Goal: Task Accomplishment & Management: Use online tool/utility

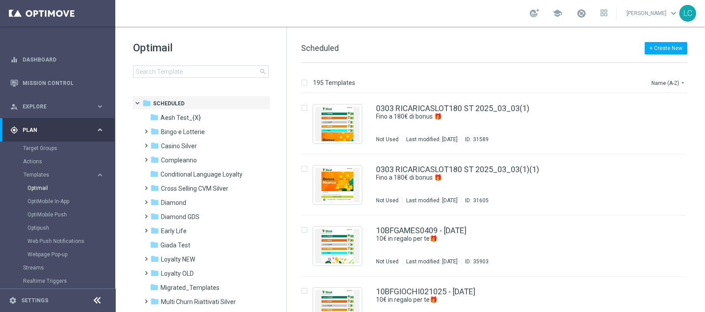
click at [192, 68] on input at bounding box center [201, 72] width 136 height 12
click at [179, 71] on input at bounding box center [201, 72] width 136 height 12
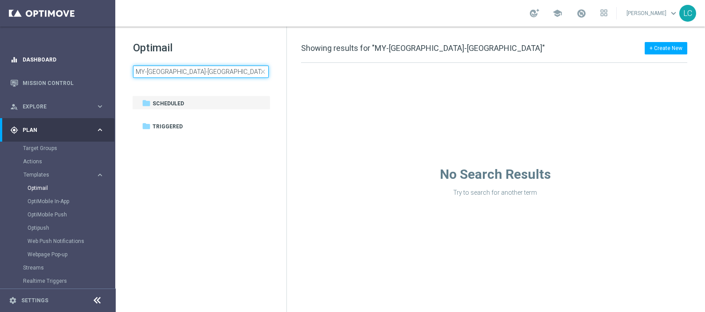
drag, startPoint x: 208, startPoint y: 71, endPoint x: 79, endPoint y: 64, distance: 129.2
click at [79, 64] on main "equalizer Dashboard Mission Control" at bounding box center [352, 156] width 705 height 312
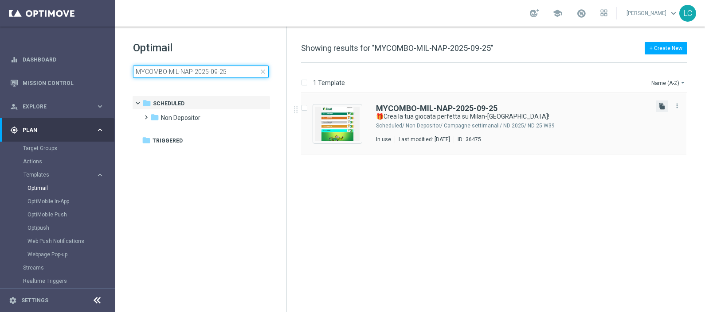
type input "MYCOMBO-MIL-NAP-2025-09-25"
click at [661, 105] on icon "file_copy" at bounding box center [661, 106] width 7 height 7
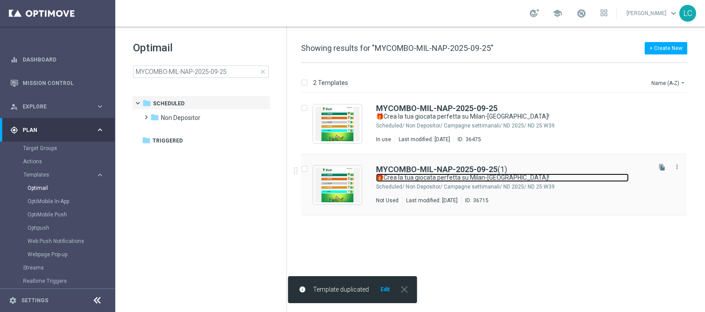
click at [410, 175] on link "🎁Crea la tua giocata perfetta su Milan-[GEOGRAPHIC_DATA]!" at bounding box center [502, 178] width 253 height 8
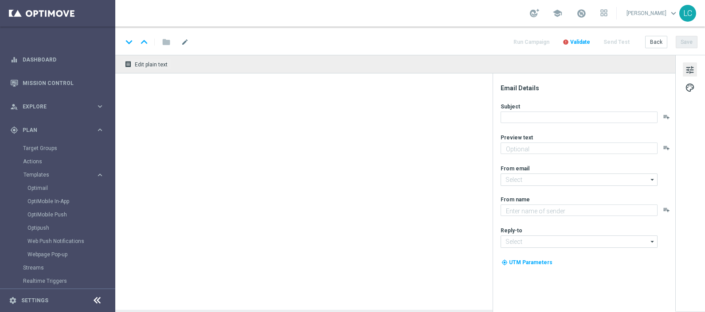
type input "MYCOMBO-MIL-NAP-2025-09-25(1)"
type textarea "Prova My Combo🔥"
type textarea "SISAL"
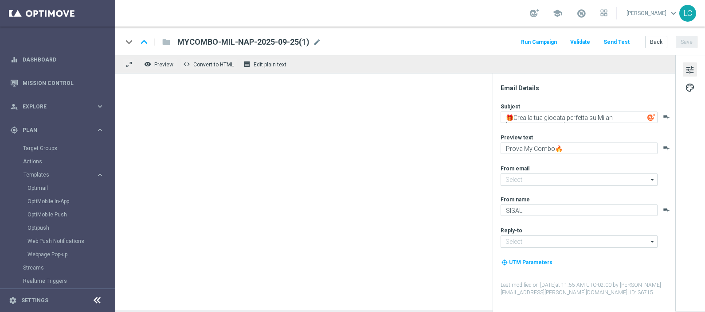
type input "[EMAIL_ADDRESS][DOMAIN_NAME]"
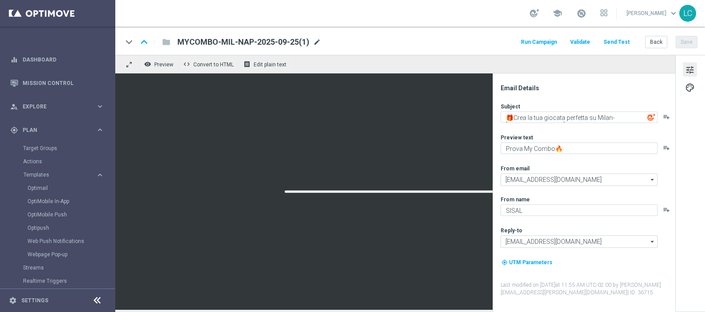
click at [317, 42] on span "mode_edit" at bounding box center [317, 42] width 8 height 8
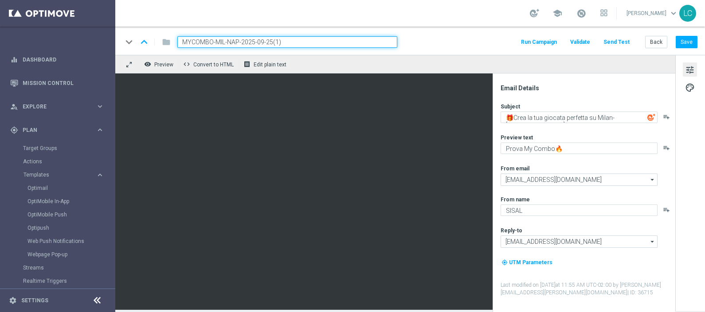
drag, startPoint x: 284, startPoint y: 42, endPoint x: 264, endPoint y: 47, distance: 20.0
click at [264, 47] on input "MYCOMBO-MIL-NAP-2025-09-25(1)" at bounding box center [287, 42] width 220 height 12
type input "MULTIPLASERIEA-2025-09-03"
click at [451, 43] on div "keyboard_arrow_down keyboard_arrow_up folder MULTIPLASERIEA-2025-09-03 Run Camp…" at bounding box center [409, 42] width 575 height 12
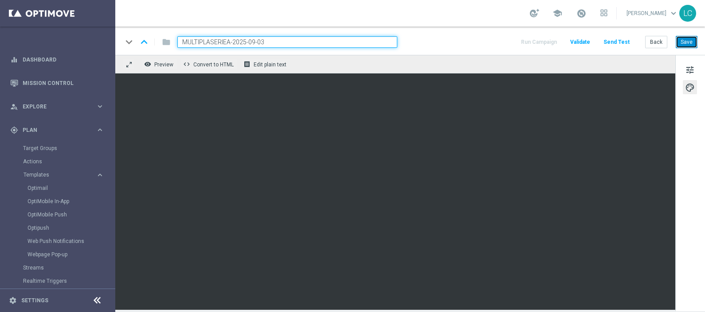
click at [689, 42] on button "Save" at bounding box center [687, 42] width 22 height 12
click at [687, 42] on button "Save" at bounding box center [687, 42] width 22 height 12
click at [687, 62] on button "tune" at bounding box center [690, 69] width 14 height 14
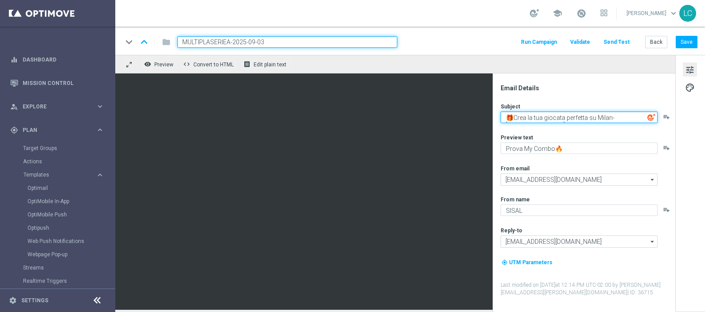
drag, startPoint x: 635, startPoint y: 116, endPoint x: 495, endPoint y: 124, distance: 140.3
click at [495, 124] on div "Email Details Subject 🎁Crea la tua giocata perfetta su Milan-[GEOGRAPHIC_DATA]!…" at bounding box center [583, 193] width 183 height 239
click at [550, 118] on textarea "Multipla Serie A: fino a 30€ di bonus" at bounding box center [578, 118] width 157 height 12
click at [621, 114] on textarea "Multipla Serie A: per te fino a 30€ di bonus" at bounding box center [578, 118] width 157 height 12
type textarea "Multipla Serie A: per te fino a 30€ di bonus🎁"
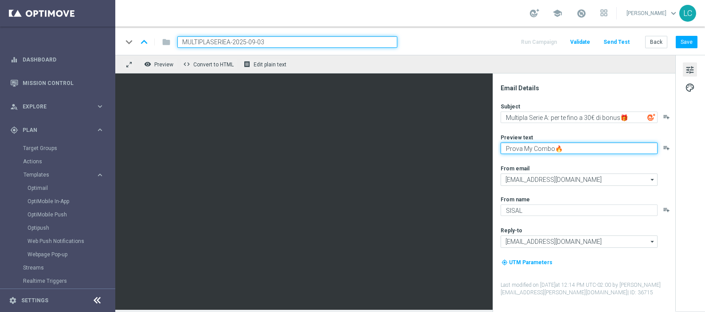
click at [542, 151] on textarea "Prova My Combo🔥" at bounding box center [578, 149] width 157 height 12
drag, startPoint x: 542, startPoint y: 151, endPoint x: 508, endPoint y: 148, distance: 33.8
click at [508, 148] on textarea "Prova My Combo🔥" at bounding box center [578, 149] width 157 height 12
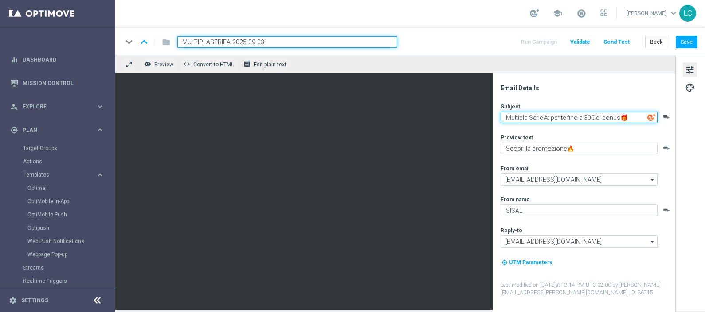
click at [588, 122] on textarea "Multipla Serie A: per te fino a 30€ di bonus🎁" at bounding box center [578, 118] width 157 height 12
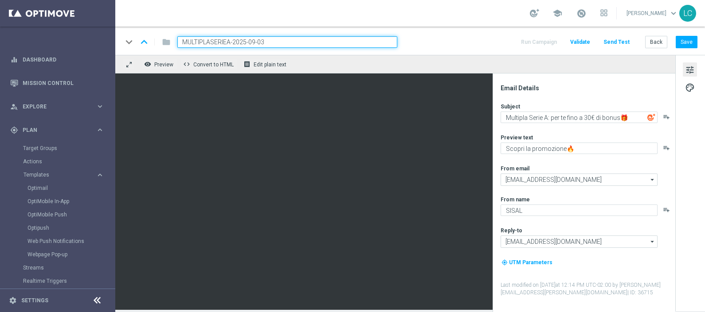
click at [586, 126] on div "Subject Multipla Serie A: per te fino a 30€ di bonus🎁 playlist_add Preview text…" at bounding box center [587, 200] width 174 height 194
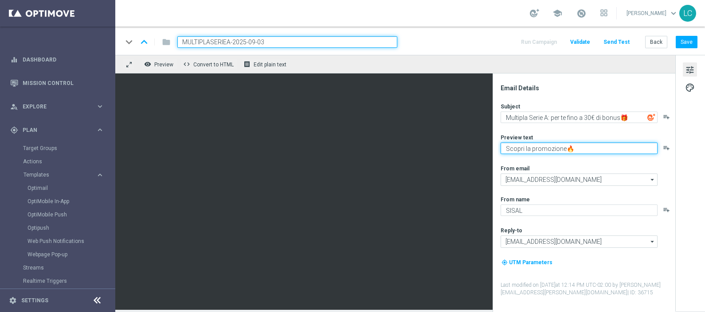
click at [570, 146] on textarea "Scopri la promozione🔥" at bounding box center [578, 149] width 157 height 12
type textarea "Scopri la promozione⭐"
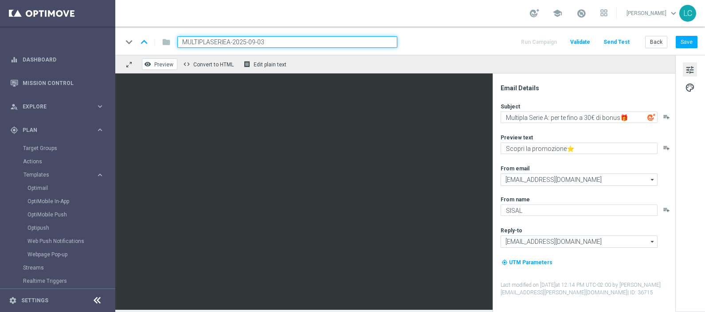
click at [167, 64] on span "Preview" at bounding box center [163, 65] width 19 height 6
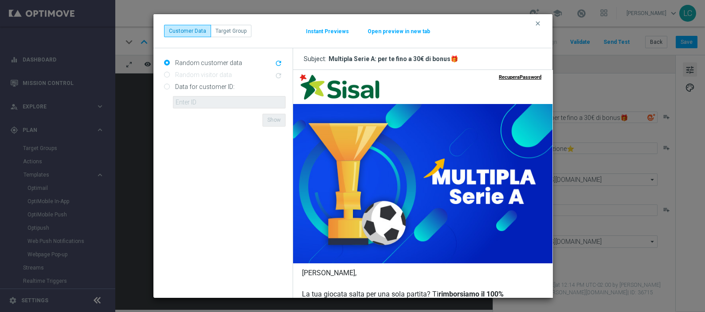
click at [386, 35] on div "clear Customer Data Target Group Instant Previews Open preview in new tab" at bounding box center [353, 31] width 378 height 12
click at [389, 31] on button "Open preview in new tab" at bounding box center [398, 31] width 63 height 7
click at [539, 24] on icon "clear" at bounding box center [537, 23] width 7 height 7
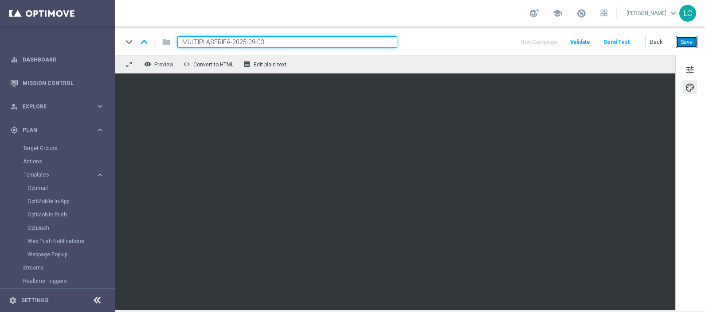
click at [683, 43] on button "Save" at bounding box center [687, 42] width 22 height 12
click at [157, 65] on span "Preview" at bounding box center [163, 65] width 19 height 6
click at [160, 64] on span "Preview" at bounding box center [163, 65] width 19 height 6
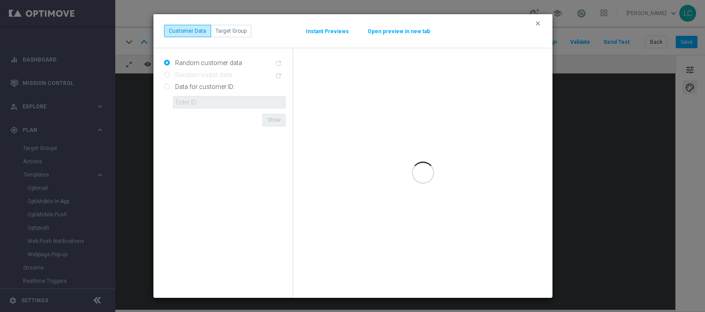
click at [398, 31] on button "Open preview in new tab" at bounding box center [398, 31] width 63 height 7
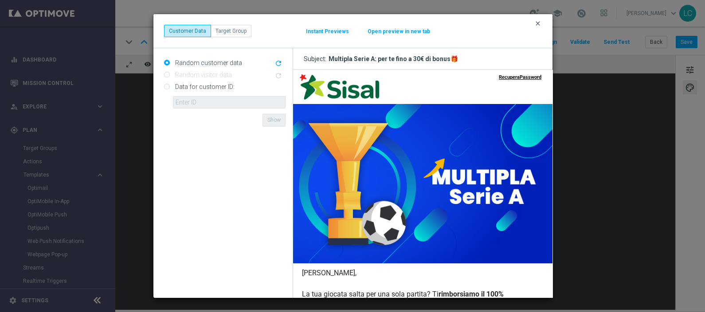
click at [539, 24] on icon "clear" at bounding box center [537, 23] width 7 height 7
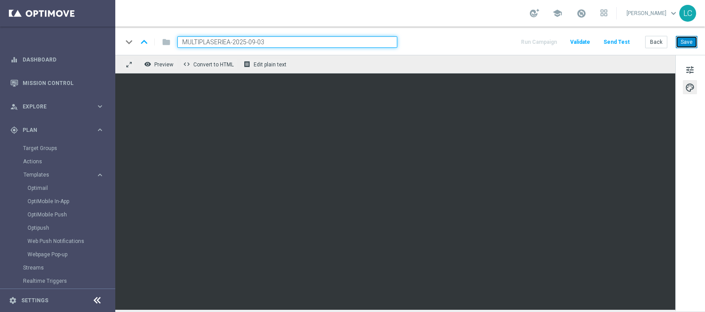
click at [689, 38] on button "Save" at bounding box center [687, 42] width 22 height 12
click at [156, 64] on span "Preview" at bounding box center [163, 65] width 19 height 6
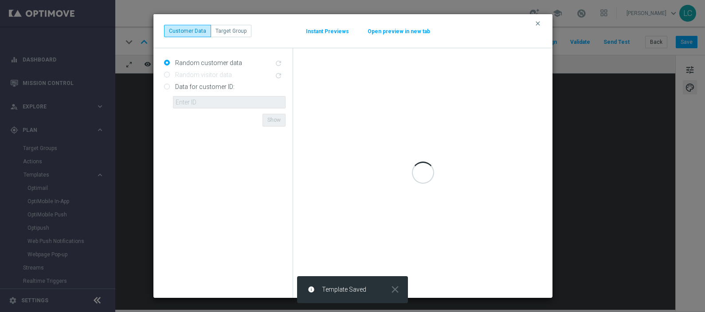
click at [395, 28] on button "Open preview in new tab" at bounding box center [398, 31] width 63 height 7
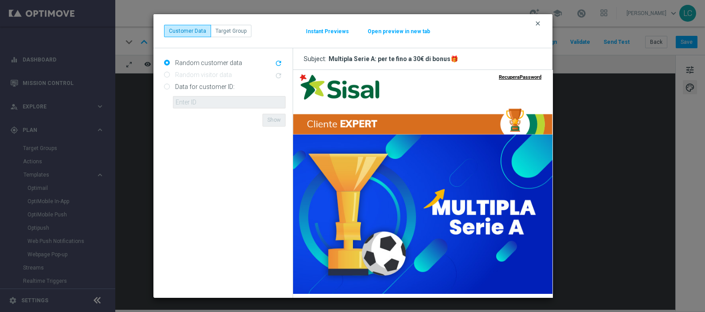
click at [539, 21] on icon "clear" at bounding box center [537, 23] width 7 height 7
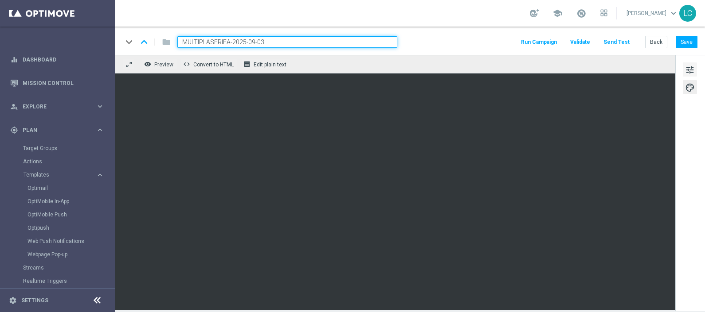
click at [691, 64] on span "tune" at bounding box center [690, 70] width 10 height 12
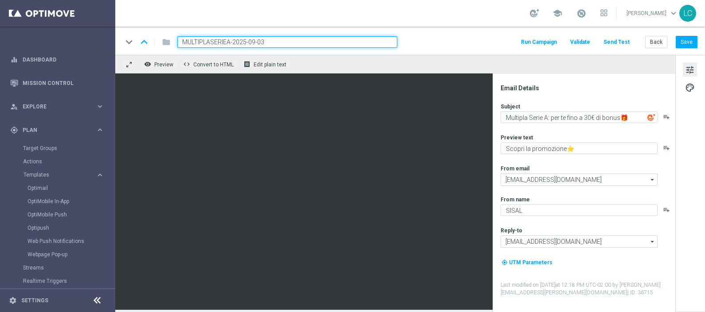
click at [433, 41] on div "keyboard_arrow_down keyboard_arrow_up folder MULTIPLASERIEA-2025-09-03 Run Camp…" at bounding box center [409, 42] width 575 height 12
click at [686, 40] on button "Save" at bounding box center [687, 42] width 22 height 12
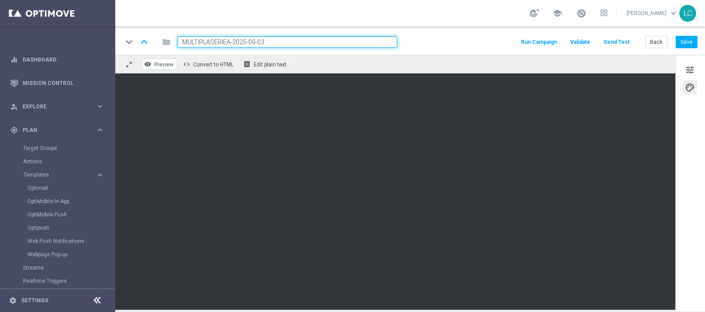
click at [166, 62] on span "Preview" at bounding box center [163, 65] width 19 height 6
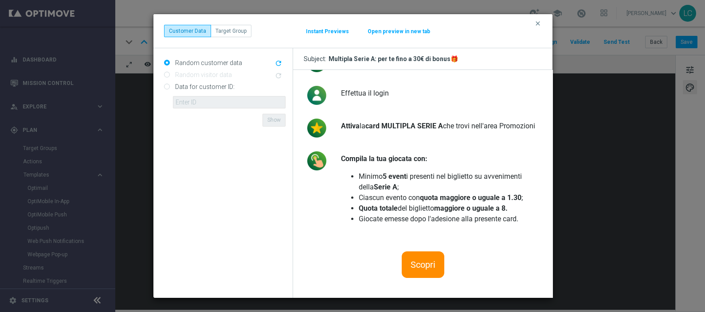
scroll to position [486, 0]
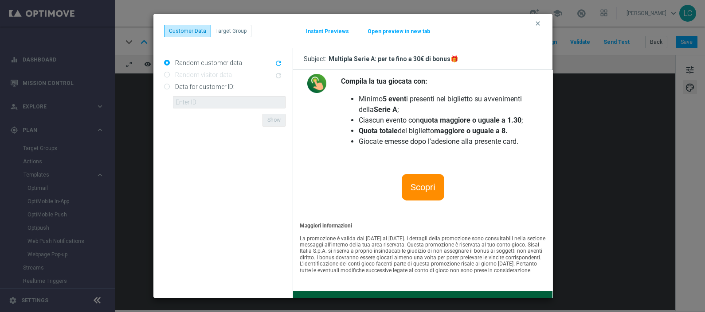
click at [417, 186] on span "Scopri" at bounding box center [422, 187] width 25 height 11
click at [539, 23] on icon "clear" at bounding box center [537, 23] width 7 height 7
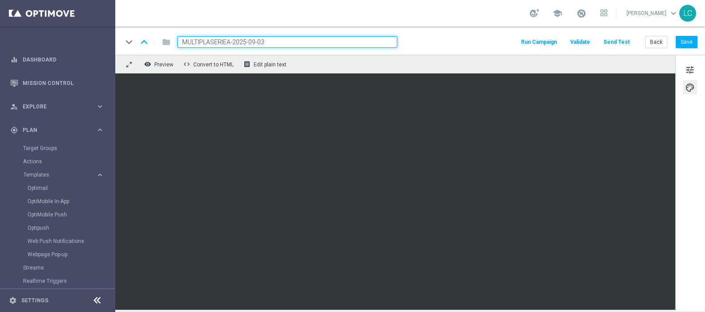
click at [330, 44] on input "MULTIPLASERIEA-2025-09-03" at bounding box center [287, 42] width 220 height 12
click at [407, 47] on div "keyboard_arrow_down keyboard_arrow_up folder MULTIPLASERIEA-2025-09-03 Run Camp…" at bounding box center [409, 42] width 575 height 12
click at [678, 38] on button "Save" at bounding box center [687, 42] width 22 height 12
click at [55, 57] on link "Dashboard" at bounding box center [64, 59] width 82 height 23
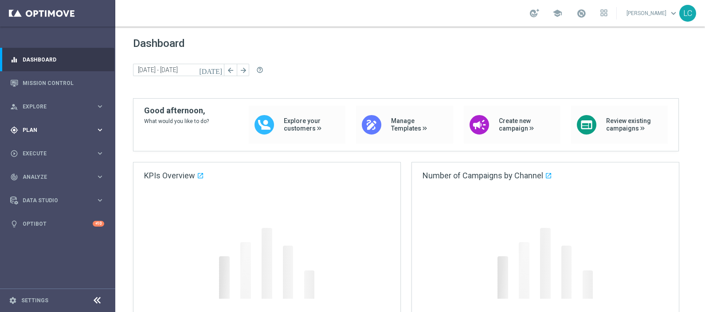
click at [44, 129] on span "Plan" at bounding box center [59, 130] width 73 height 5
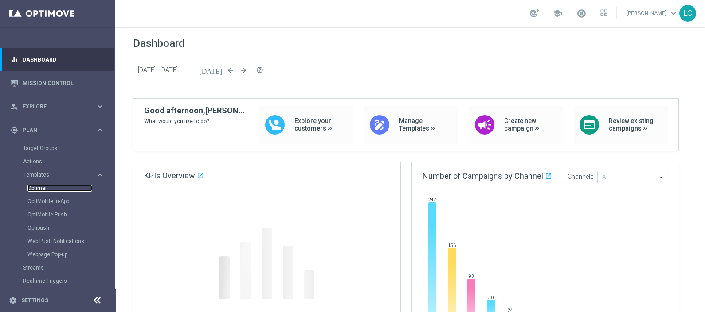
click at [39, 186] on link "Optimail" at bounding box center [59, 188] width 65 height 7
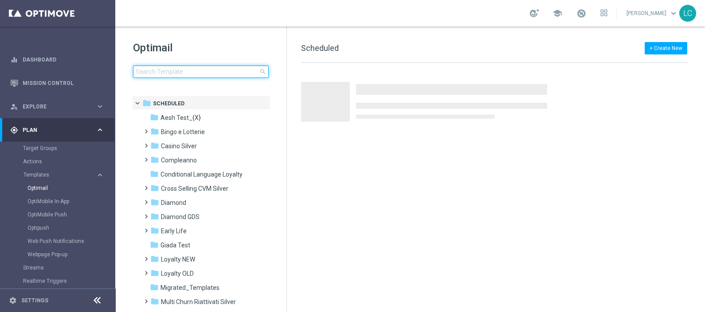
click at [177, 72] on input at bounding box center [201, 72] width 136 height 12
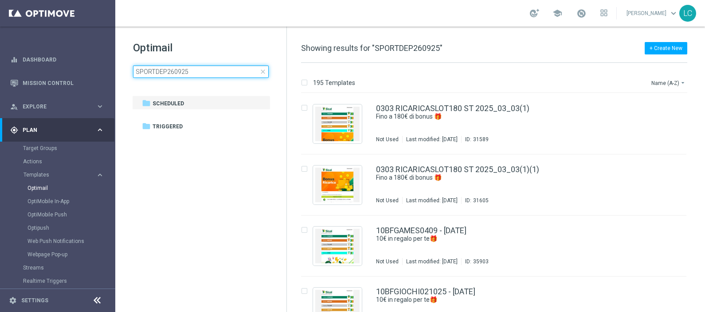
type input "SPORTDEP260925"
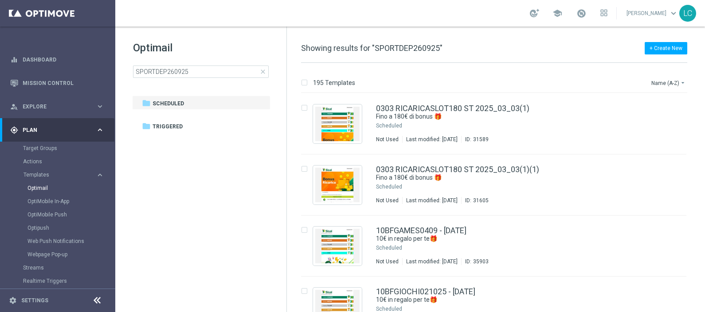
click at [224, 42] on h1 "Optimail" at bounding box center [201, 48] width 136 height 14
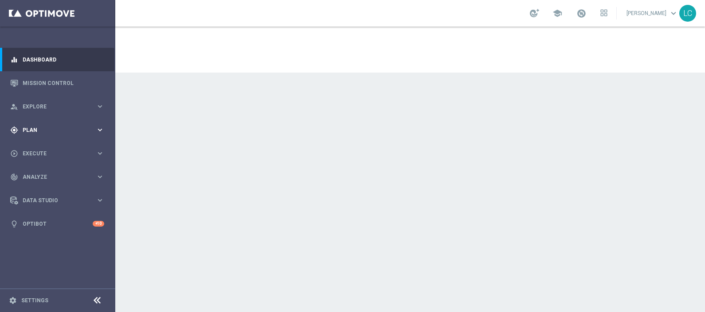
click at [55, 131] on span "Plan" at bounding box center [59, 130] width 73 height 5
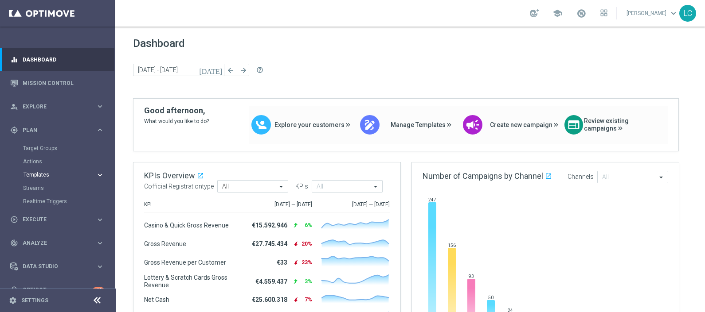
click at [39, 175] on span "Templates" at bounding box center [54, 174] width 63 height 5
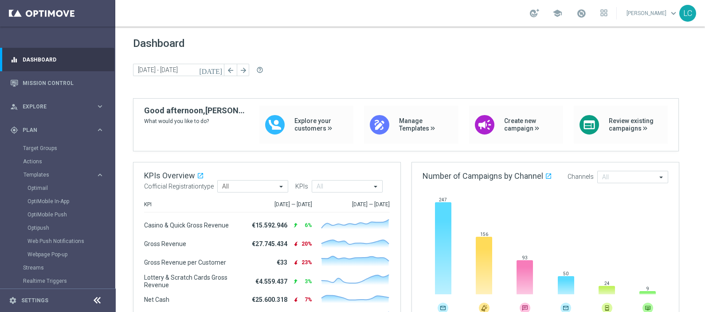
click at [39, 183] on div "Optimail" at bounding box center [70, 188] width 87 height 13
click at [39, 186] on link "Optimail" at bounding box center [59, 188] width 65 height 7
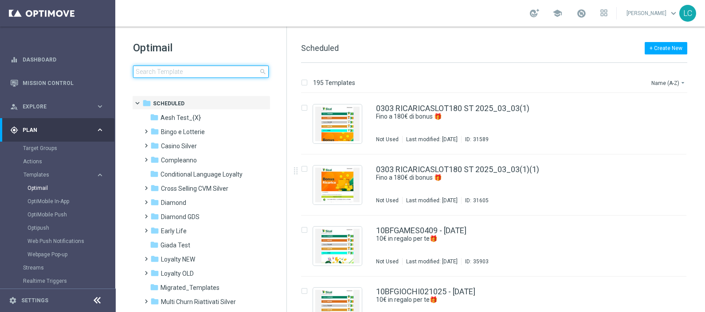
click at [194, 68] on input at bounding box center [201, 72] width 136 height 12
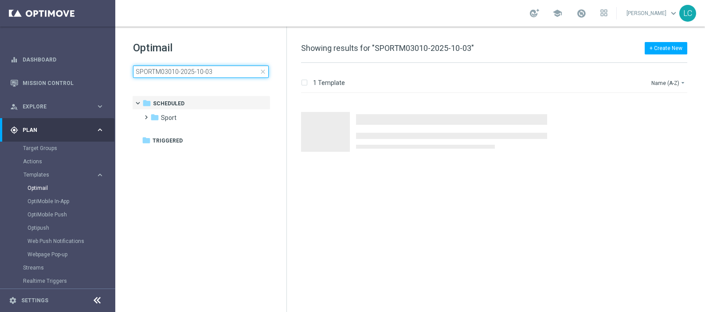
type input "SPORTM03010-2025-10-03"
click at [217, 41] on h1 "Optimail" at bounding box center [201, 48] width 136 height 14
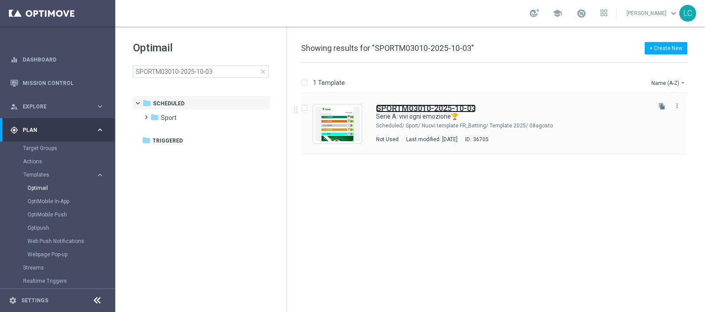
click at [417, 109] on b "SPORTM03010-2025-10-03" at bounding box center [426, 108] width 100 height 9
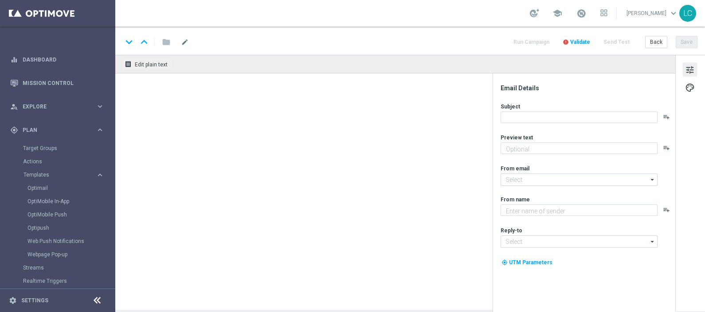
type textarea "fino a 20€ di Bonus🎁"
type textarea "Sisal"
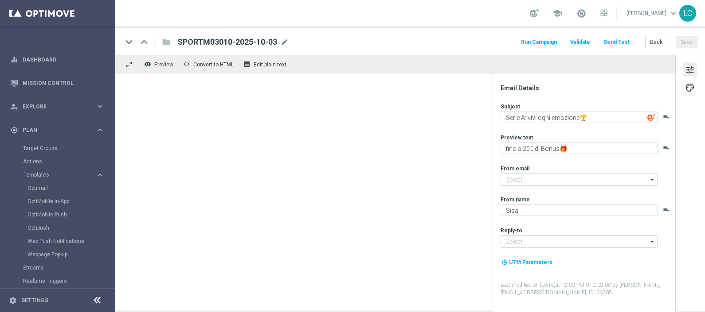
type input "[EMAIL_ADDRESS][DOMAIN_NAME]"
